Goal: Task Accomplishment & Management: Manage account settings

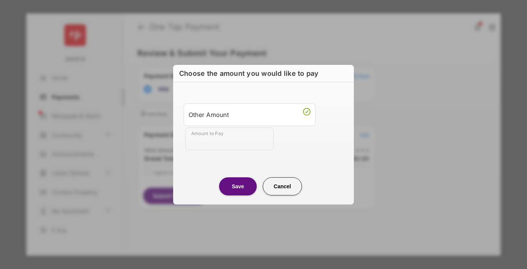
click at [250, 114] on div "Other Amount" at bounding box center [250, 114] width 122 height 13
type input "****"
click at [238, 186] on button "Save" at bounding box center [238, 186] width 38 height 18
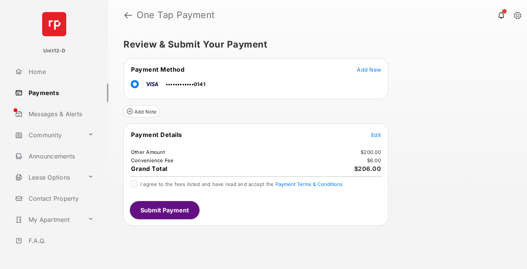
click at [376, 135] on span "Edit" at bounding box center [377, 134] width 10 height 6
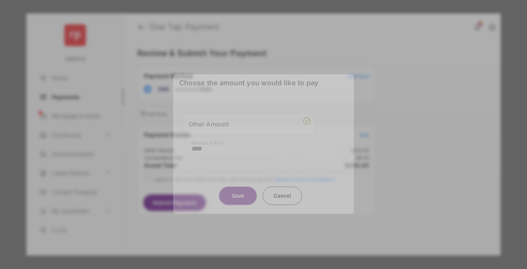
click at [238, 197] on button "Save" at bounding box center [238, 195] width 38 height 18
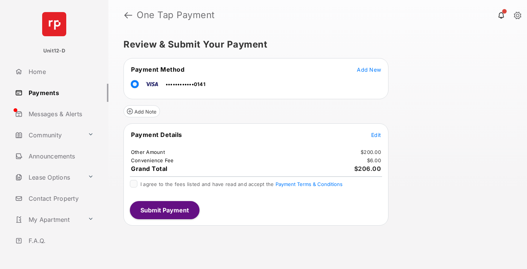
click at [164, 209] on button "Submit Payment" at bounding box center [165, 210] width 70 height 18
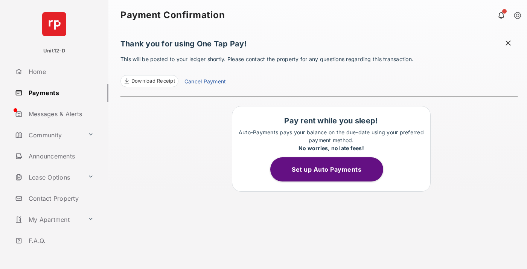
click at [331, 169] on button "Set up Auto Payments" at bounding box center [327, 169] width 113 height 24
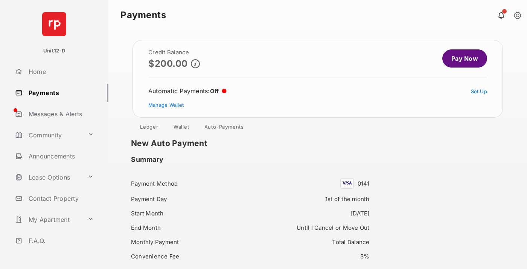
scroll to position [65, 0]
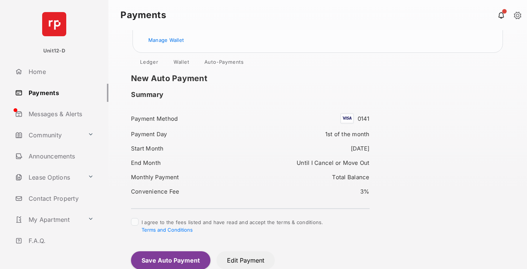
click at [170, 260] on button "Save Auto Payment" at bounding box center [171, 260] width 80 height 18
